Goal: Check status

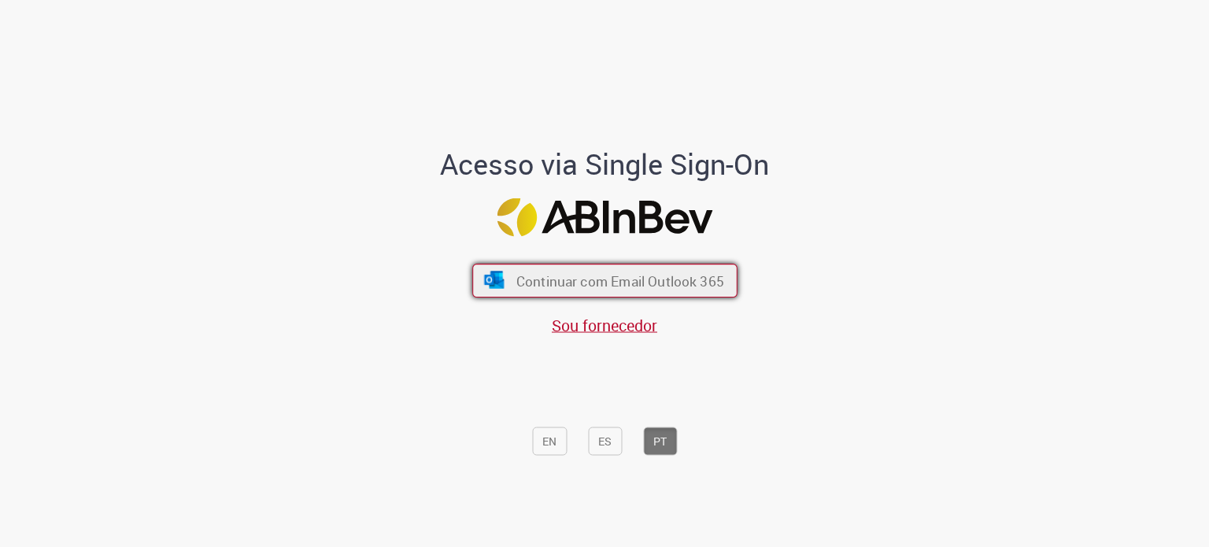
click at [632, 268] on button "Continuar com Email Outlook 365" at bounding box center [604, 281] width 265 height 34
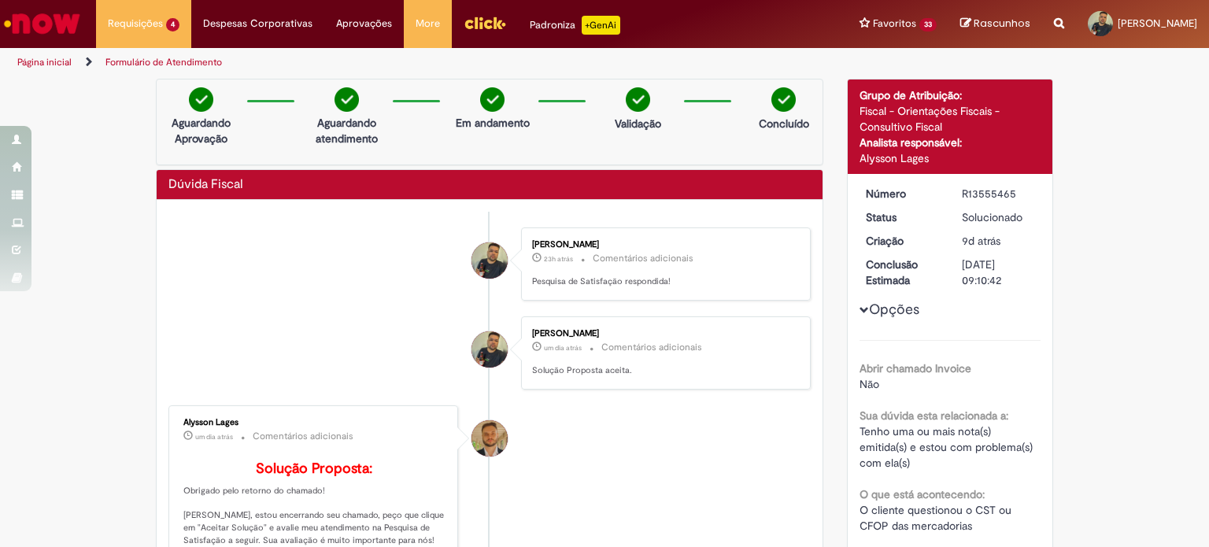
drag, startPoint x: 116, startPoint y: 1, endPoint x: 128, endPoint y: 283, distance: 282.0
